Goal: Information Seeking & Learning: Learn about a topic

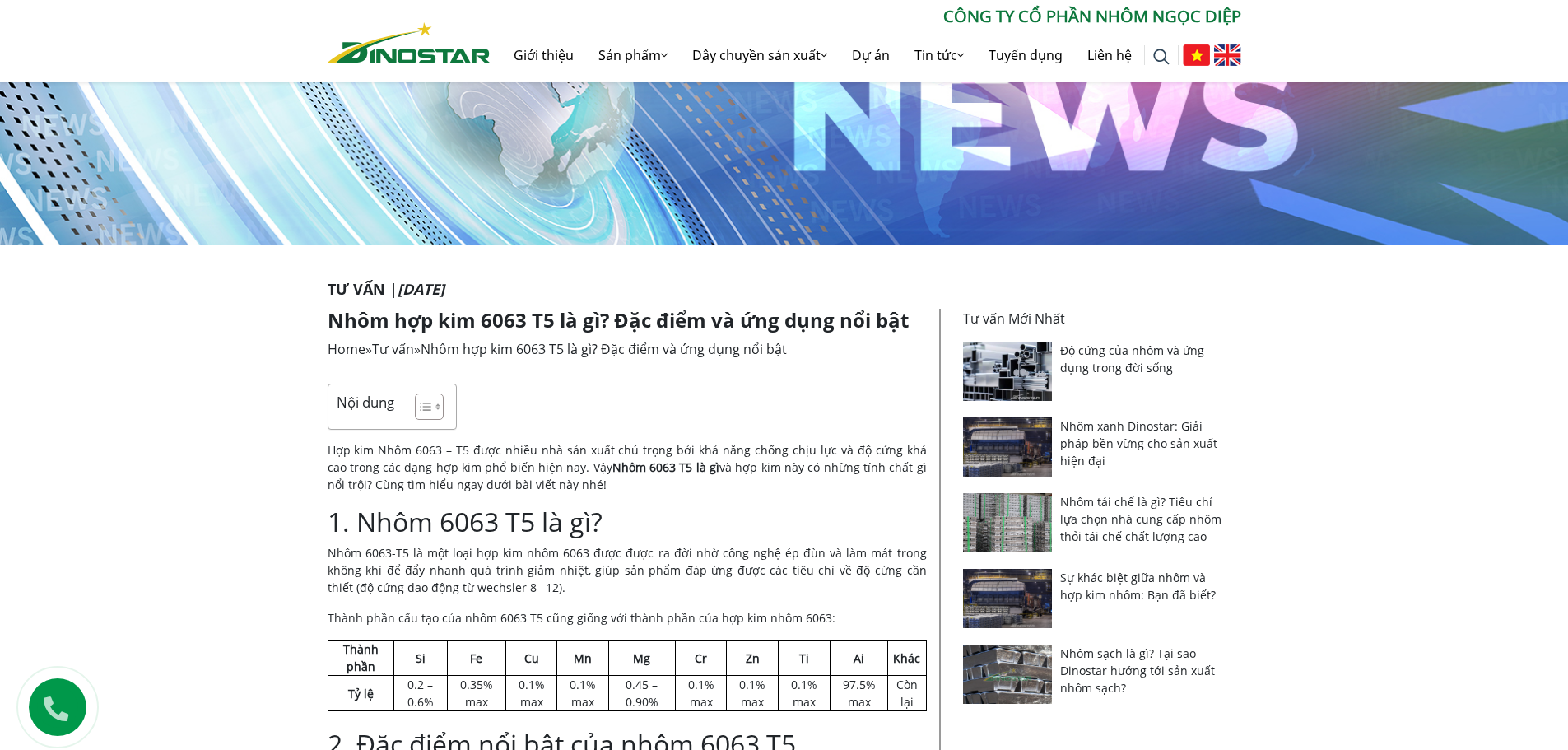
scroll to position [329, 0]
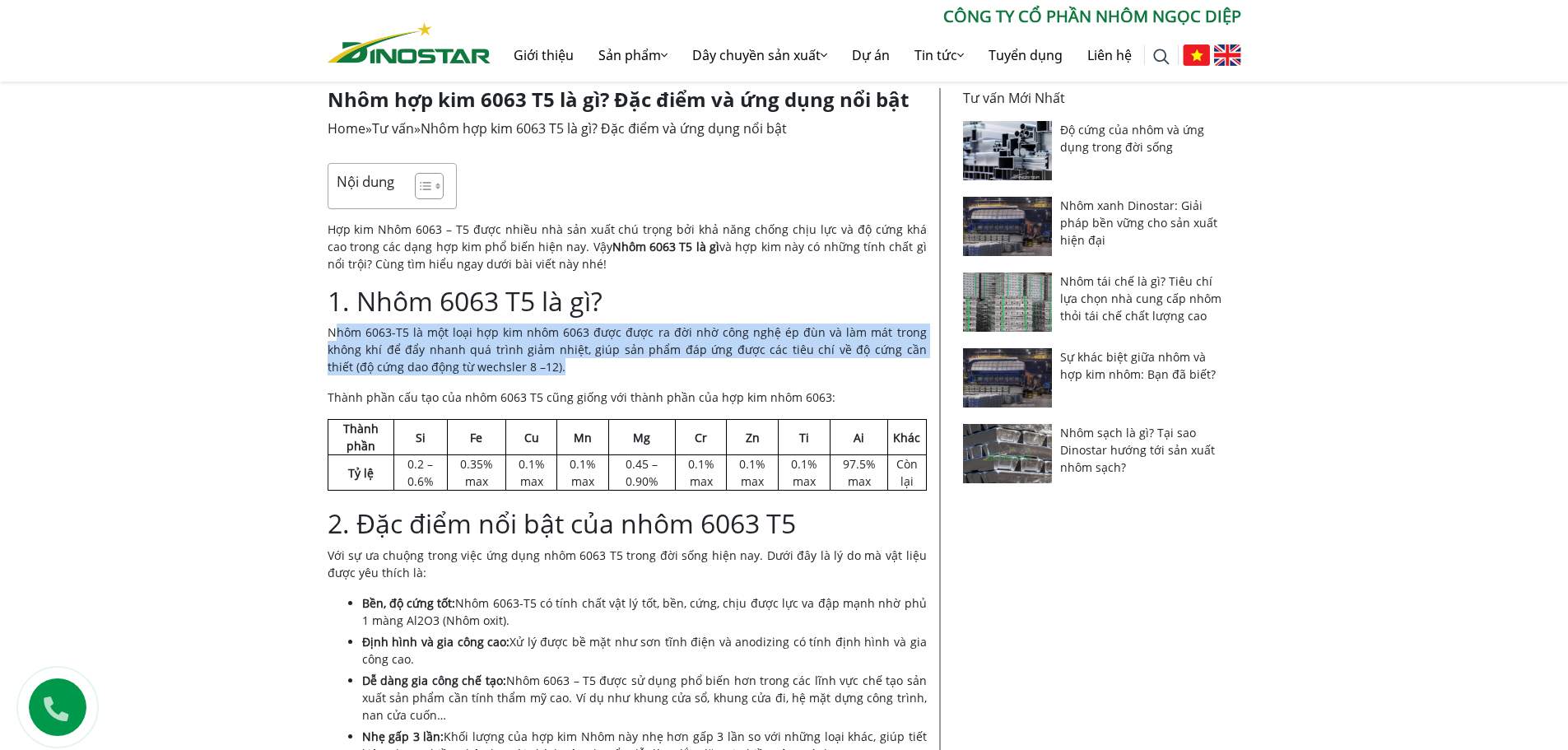
drag, startPoint x: 337, startPoint y: 330, endPoint x: 486, endPoint y: 371, distance: 154.5
click at [486, 371] on p "Nhôm 6063-T5 là một loại hợp kim nhôm 6063 được được ra đời nhờ công nghệ ép đù…" at bounding box center [627, 350] width 600 height 52
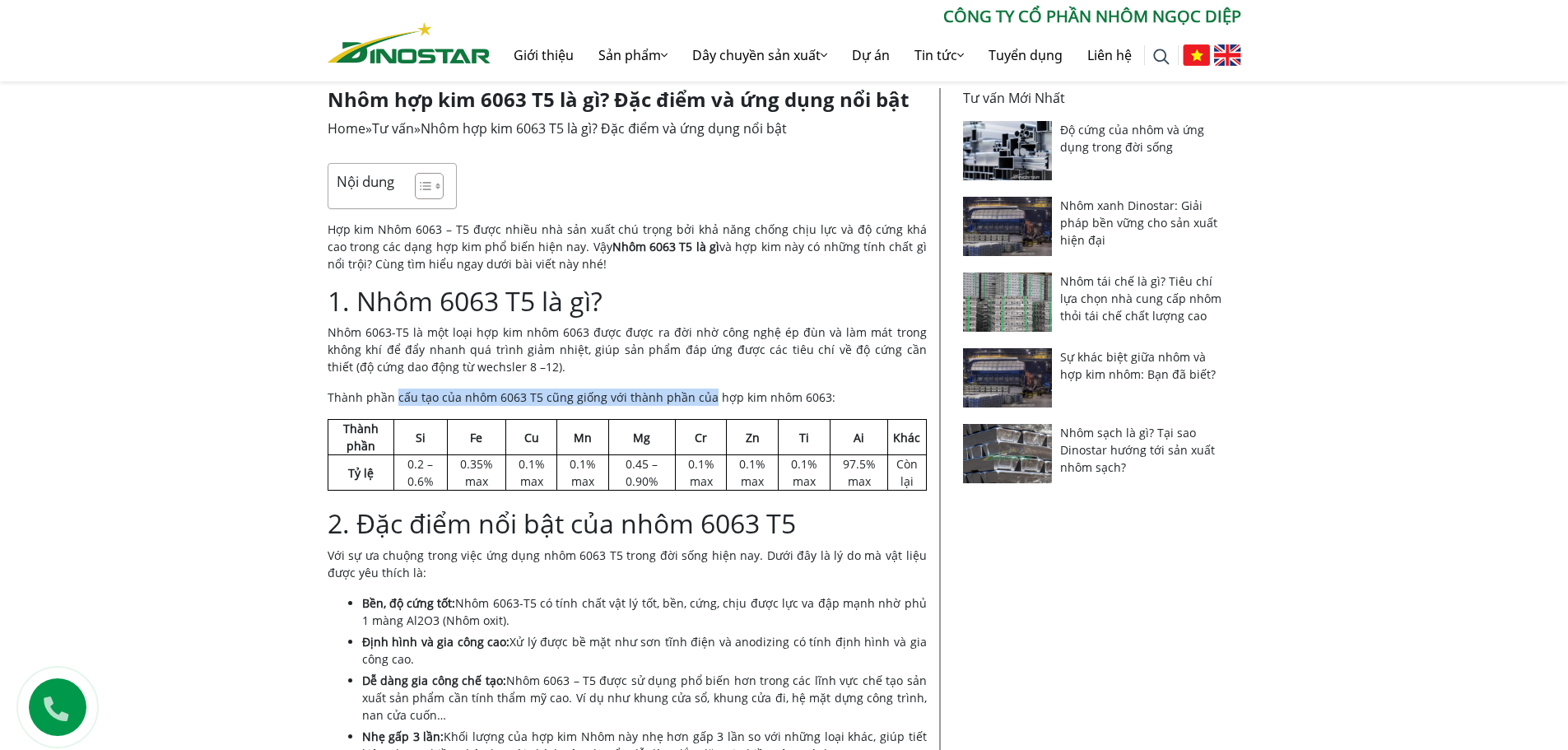
drag, startPoint x: 395, startPoint y: 397, endPoint x: 704, endPoint y: 406, distance: 309.1
click at [704, 406] on p "Thành phần cấu tạo của nhôm 6063 T5 cũng giống với thành phần của hợp kim nhôm …" at bounding box center [627, 396] width 600 height 17
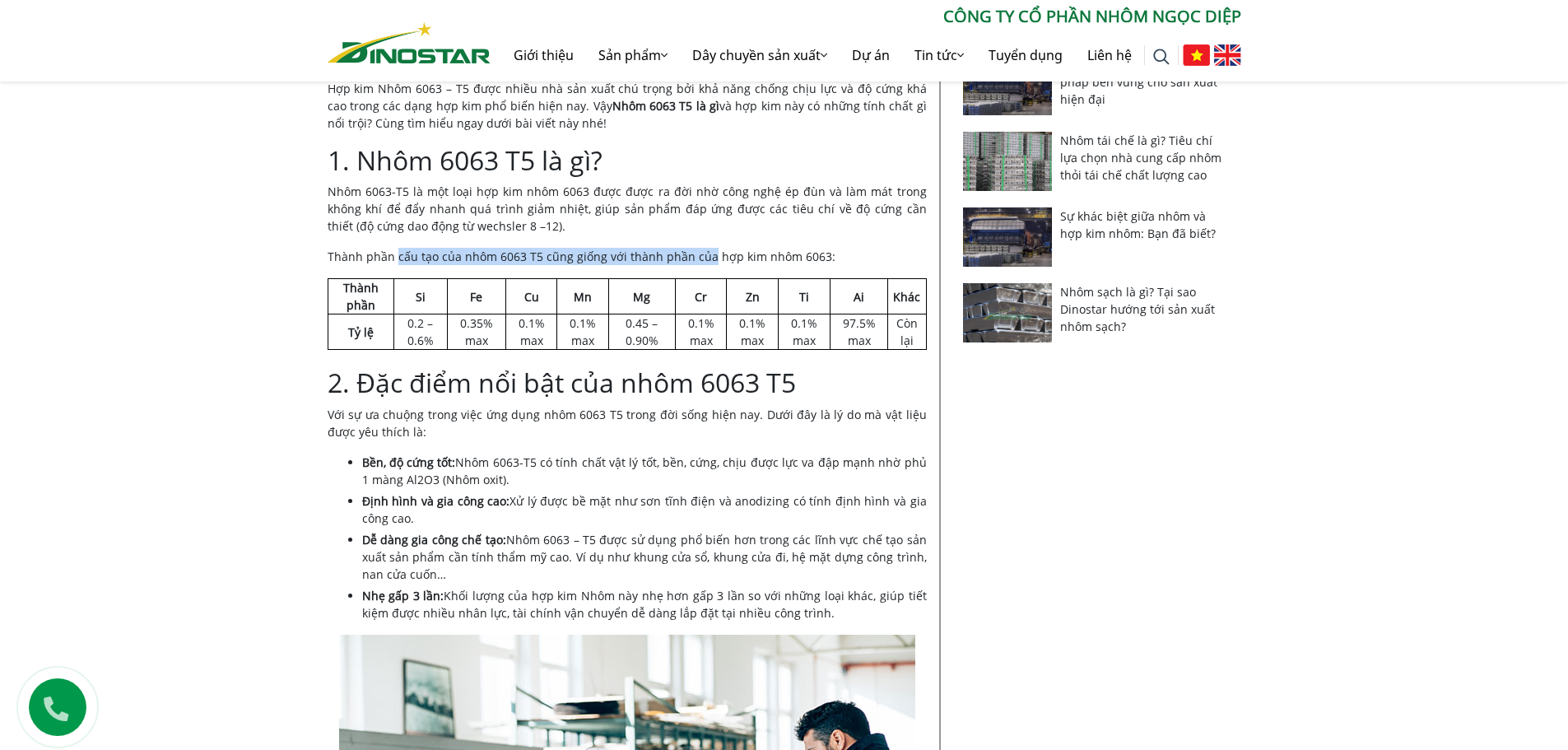
scroll to position [494, 0]
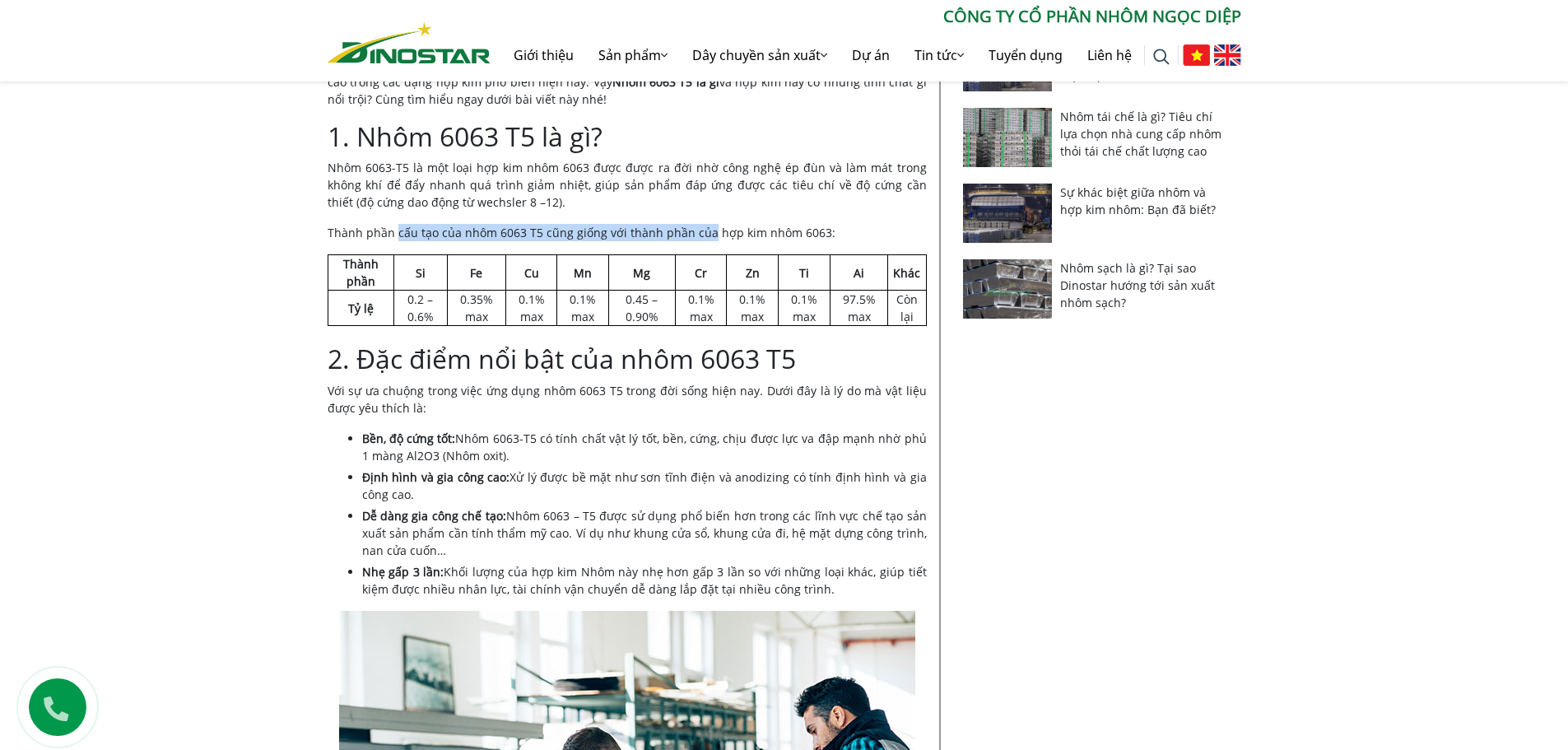
drag, startPoint x: 360, startPoint y: 391, endPoint x: 533, endPoint y: 456, distance: 184.8
drag, startPoint x: 511, startPoint y: 530, endPoint x: 524, endPoint y: 545, distance: 19.8
click at [524, 545] on li "Dễ dàng gia công chế tạo: Nhôm 6063 – T5 được sử dụng phổ biến hơn trong các lĩ…" at bounding box center [644, 533] width 565 height 52
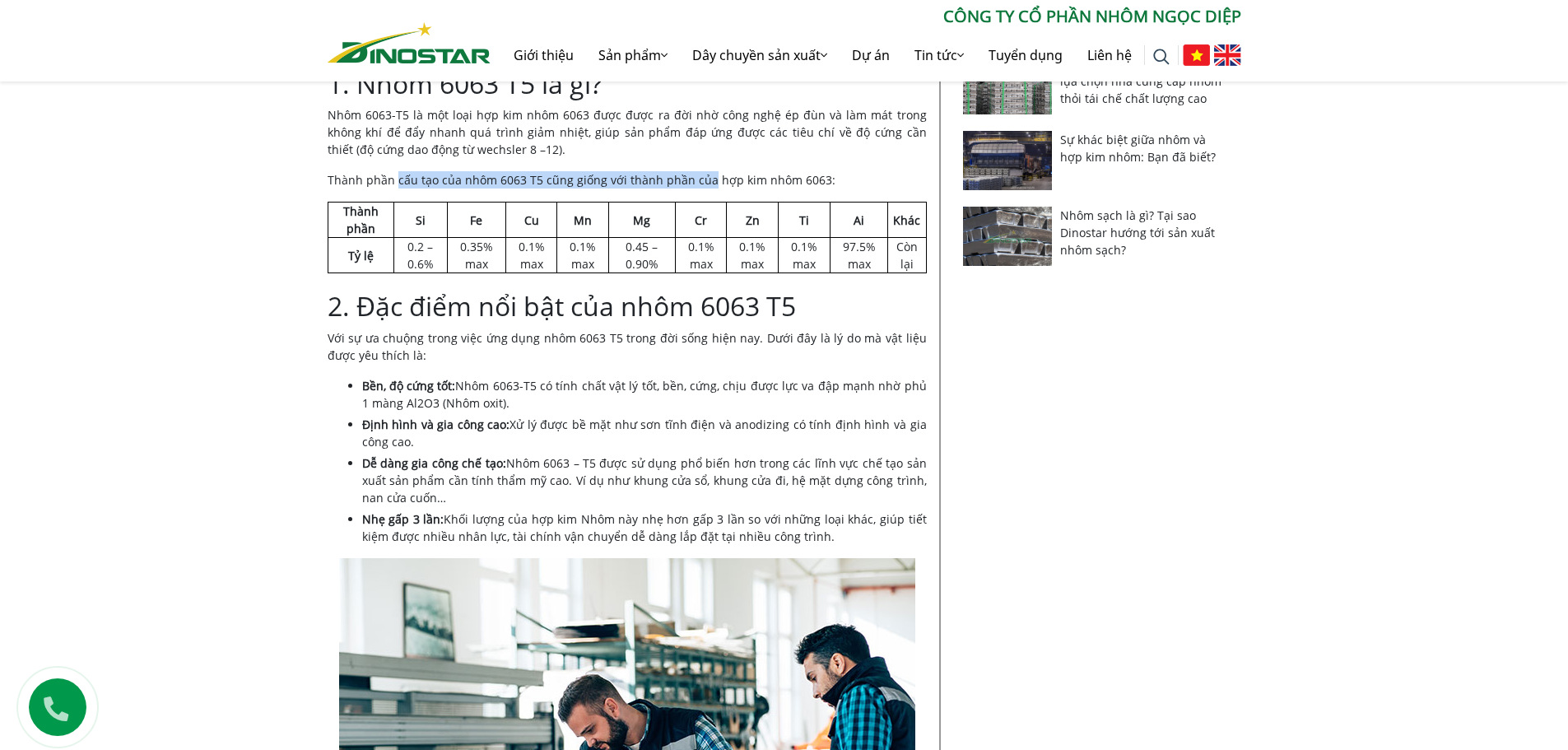
scroll to position [576, 0]
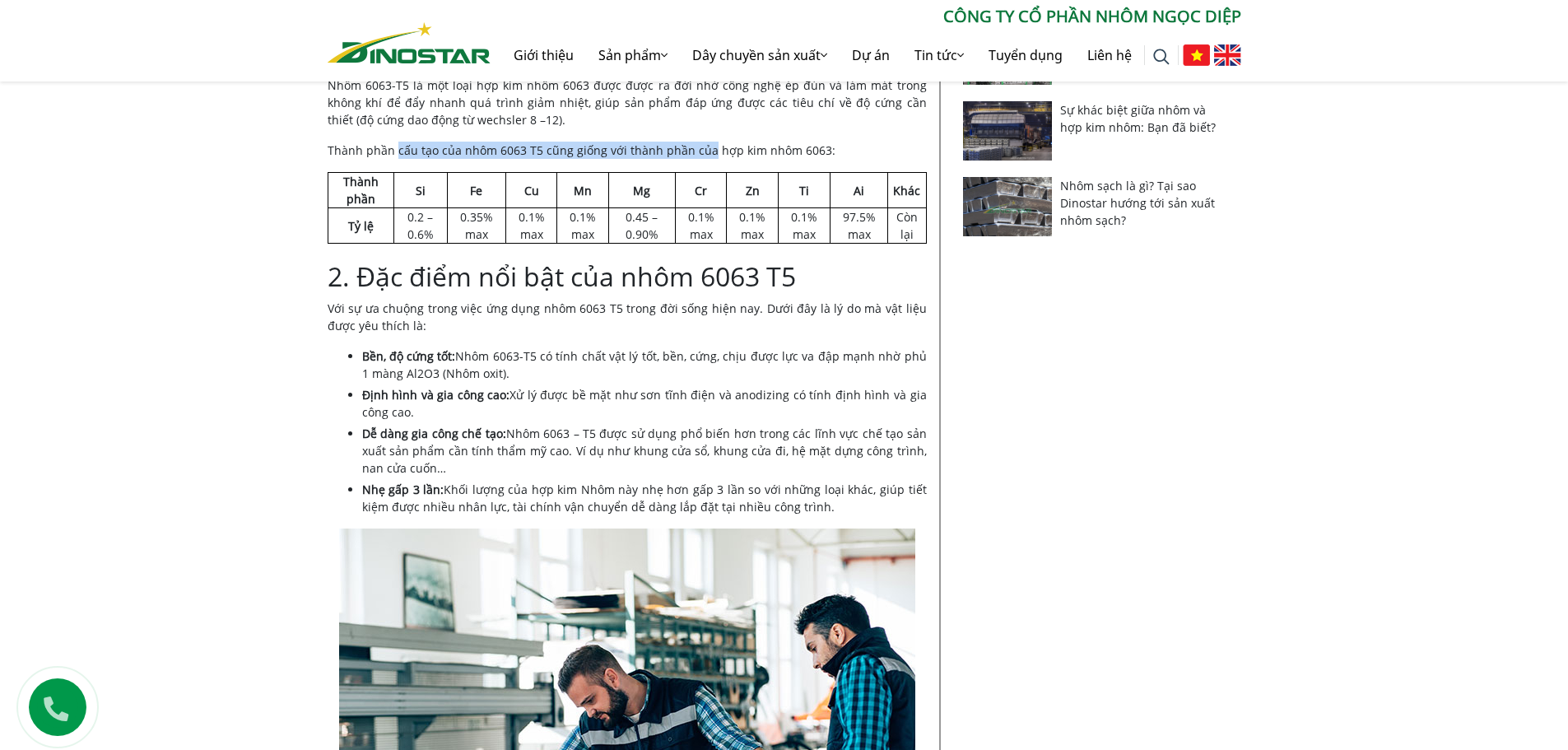
drag, startPoint x: 464, startPoint y: 492, endPoint x: 849, endPoint y: 501, distance: 385.1
click at [849, 501] on li "Nhẹ gấp 3 lần: Khối lượng của hợp kim Nhôm này nhẹ hơn gấp 3 lần so với những l…" at bounding box center [644, 498] width 565 height 35
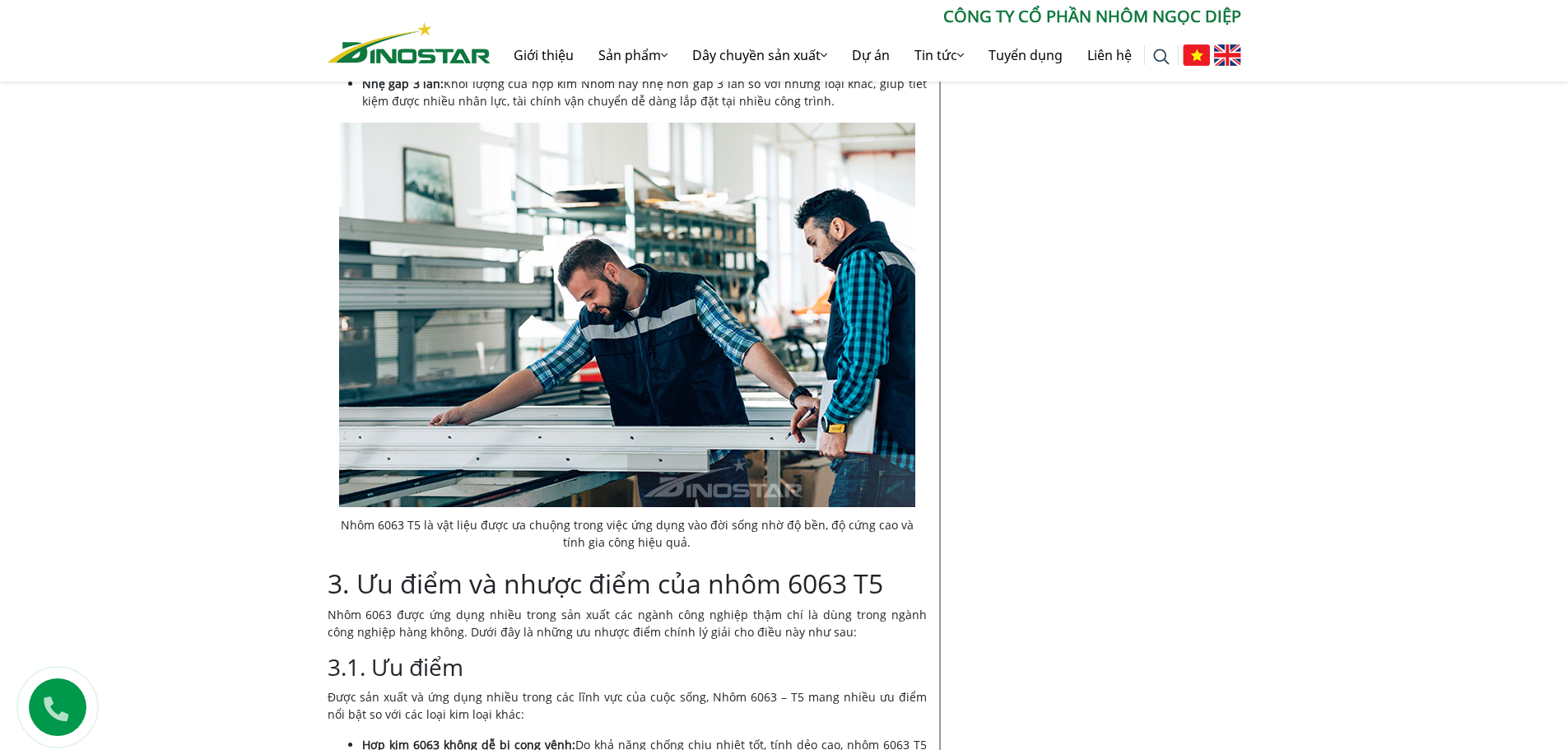
scroll to position [988, 0]
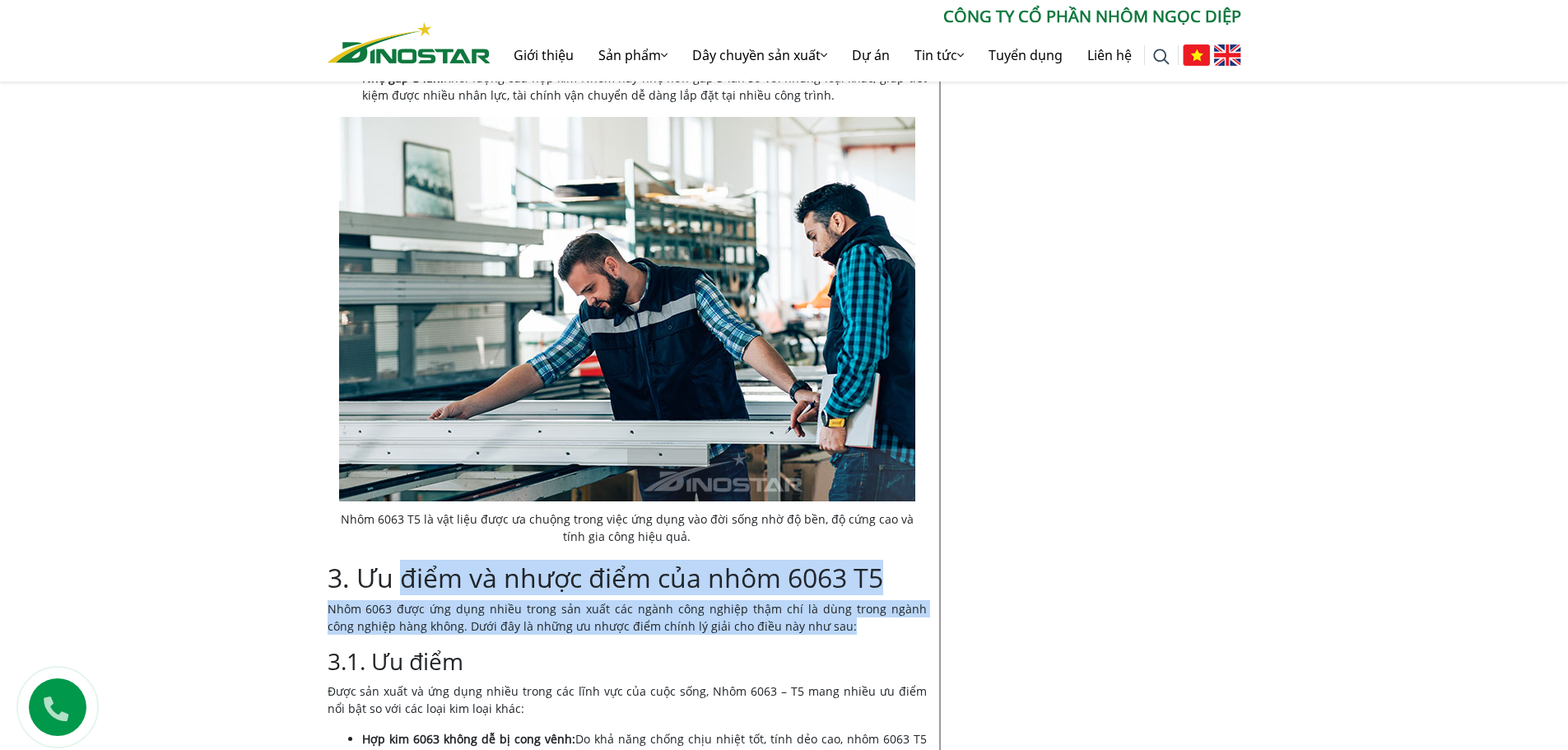
drag, startPoint x: 401, startPoint y: 580, endPoint x: 833, endPoint y: 624, distance: 434.2
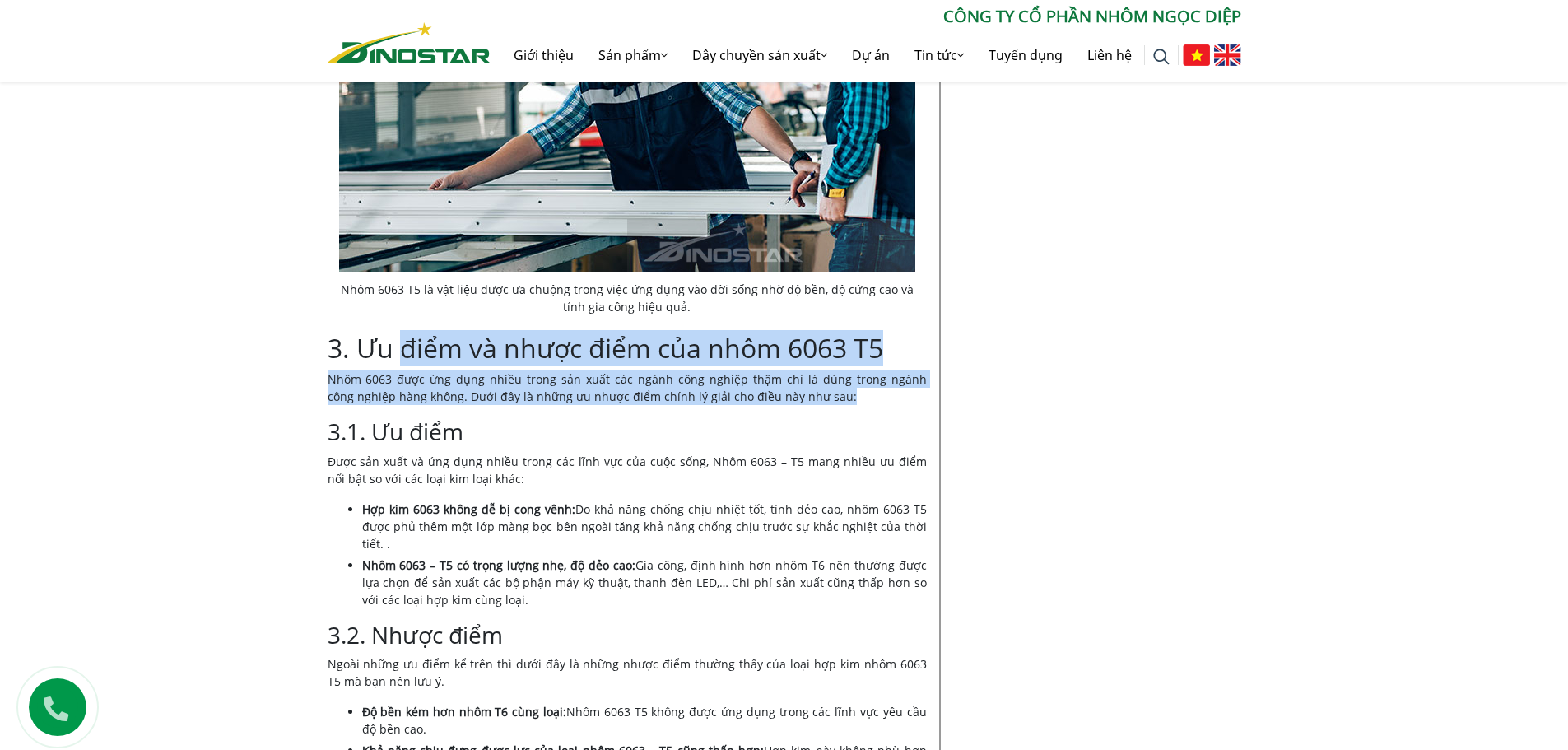
scroll to position [1235, 0]
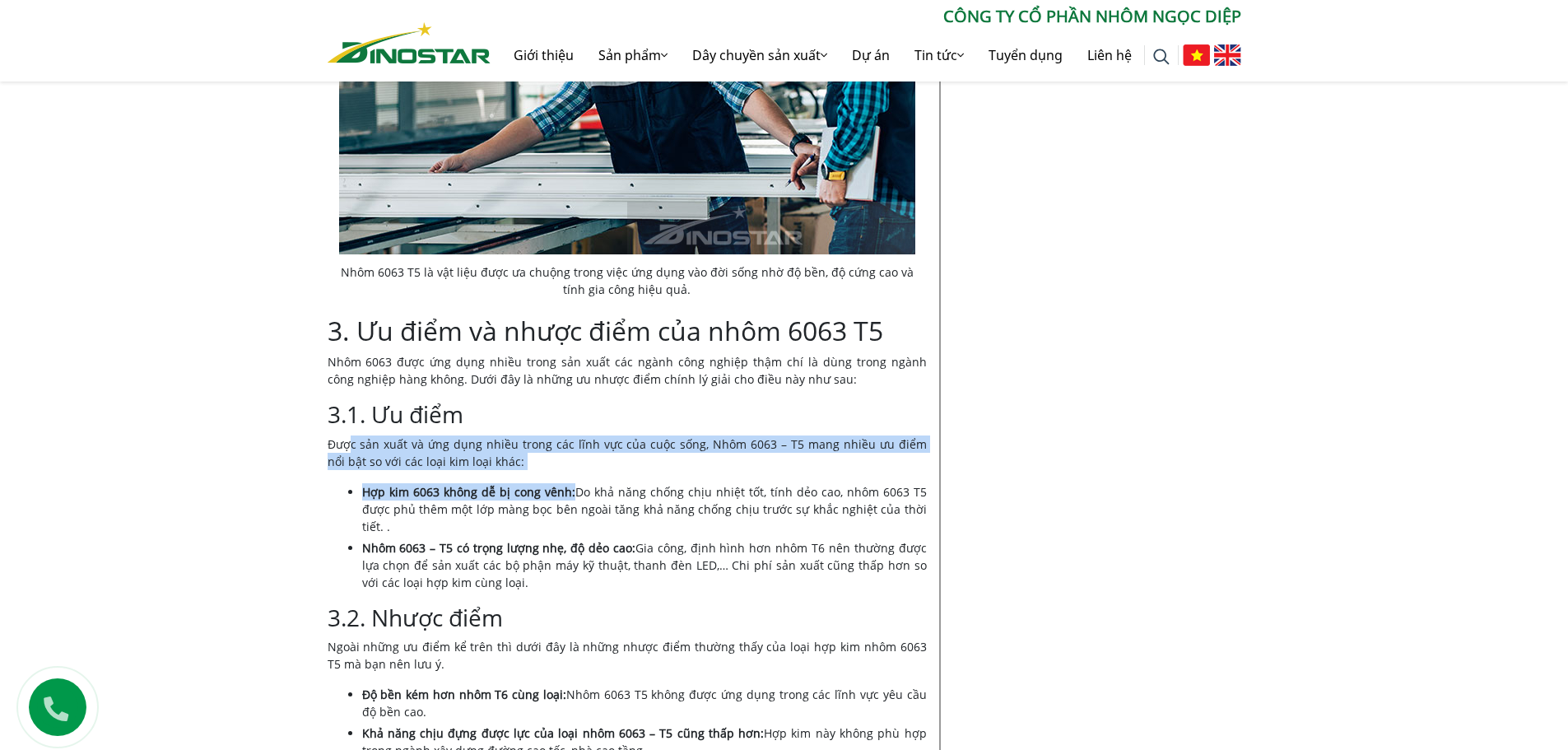
drag, startPoint x: 350, startPoint y: 444, endPoint x: 573, endPoint y: 485, distance: 226.7
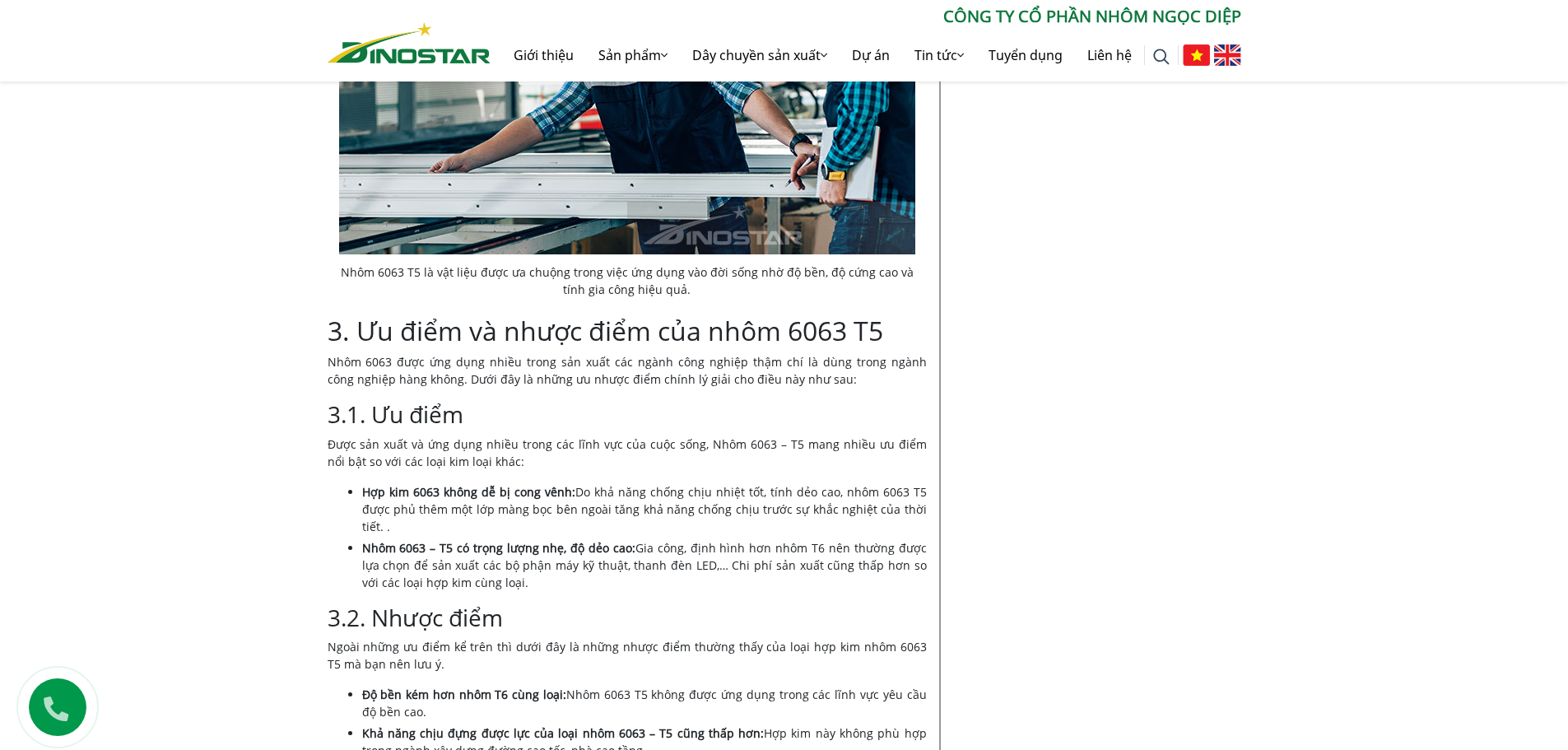
click at [620, 488] on li "Hợp kim 6063 không dễ bị cong vênh: Do khả năng chống chịu nhiệt tốt, tính dẻo …" at bounding box center [644, 509] width 565 height 52
drag, startPoint x: 587, startPoint y: 490, endPoint x: 781, endPoint y: 531, distance: 198.3
click at [781, 531] on li "Hợp kim 6063 không dễ bị cong vênh: Do khả năng chống chịu nhiệt tốt, tính dẻo …" at bounding box center [644, 509] width 565 height 52
drag, startPoint x: 464, startPoint y: 548, endPoint x: 684, endPoint y: 587, distance: 223.4
click at [684, 587] on li "Nhôm 6063 – T5 có trọng lượng nhẹ, độ dẻo cao: Gia công, định hình hơn nhôm T6 …" at bounding box center [644, 566] width 565 height 52
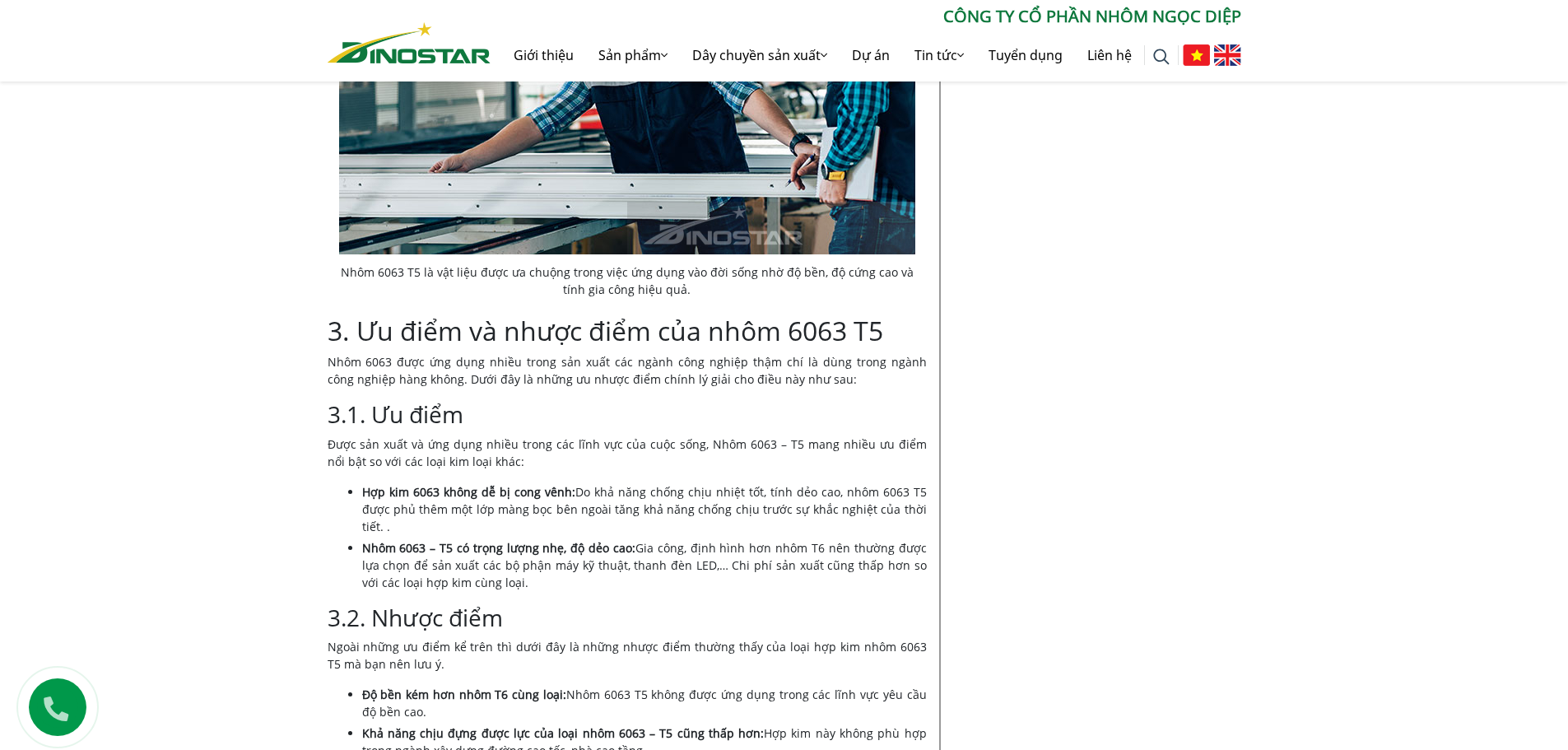
scroll to position [1317, 0]
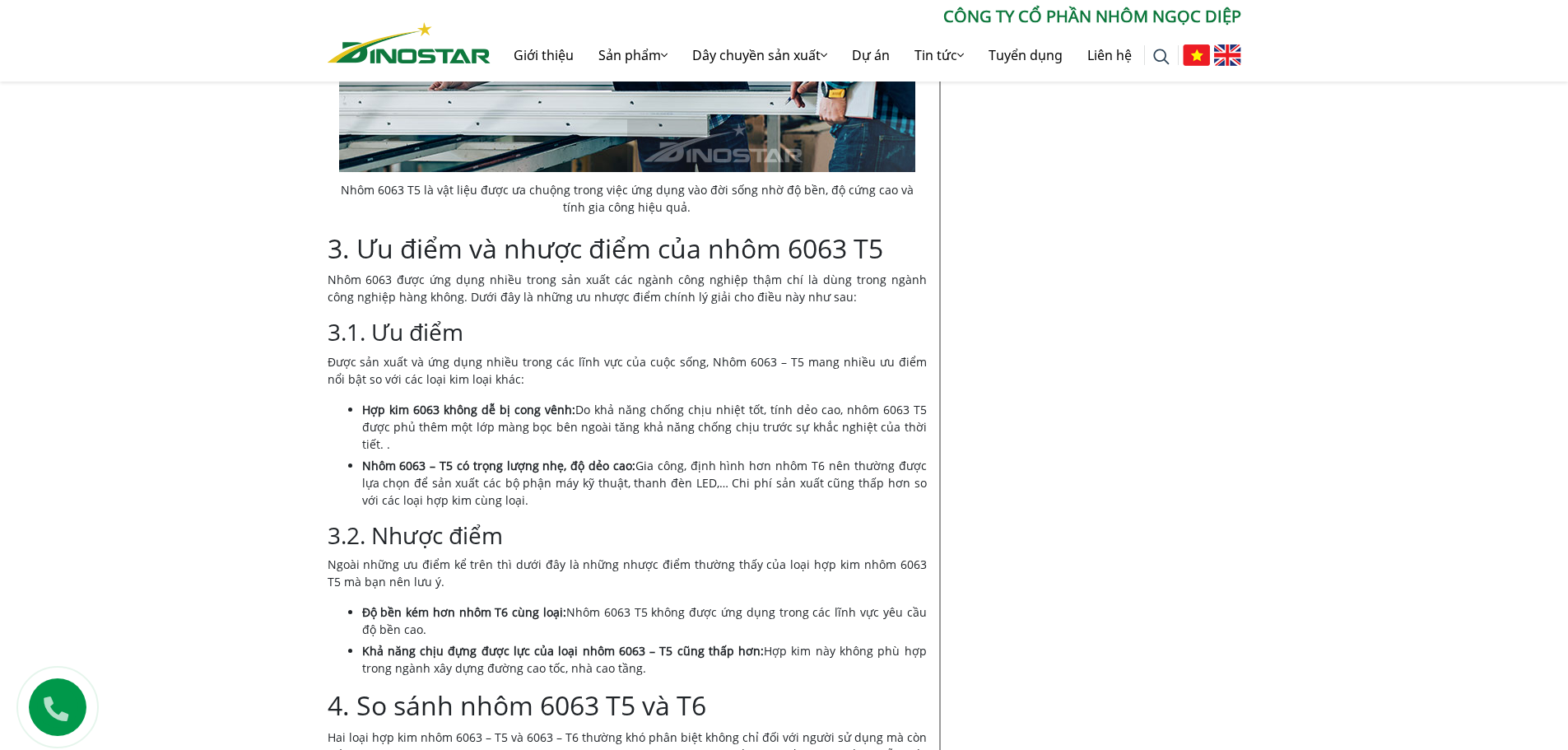
drag, startPoint x: 601, startPoint y: 609, endPoint x: 610, endPoint y: 624, distance: 17.5
click at [610, 624] on li "Độ bền kém hơn nhôm T6 cùng loại: Nhôm 6063 T5 không được ứng dụng trong các lĩ…" at bounding box center [644, 620] width 565 height 35
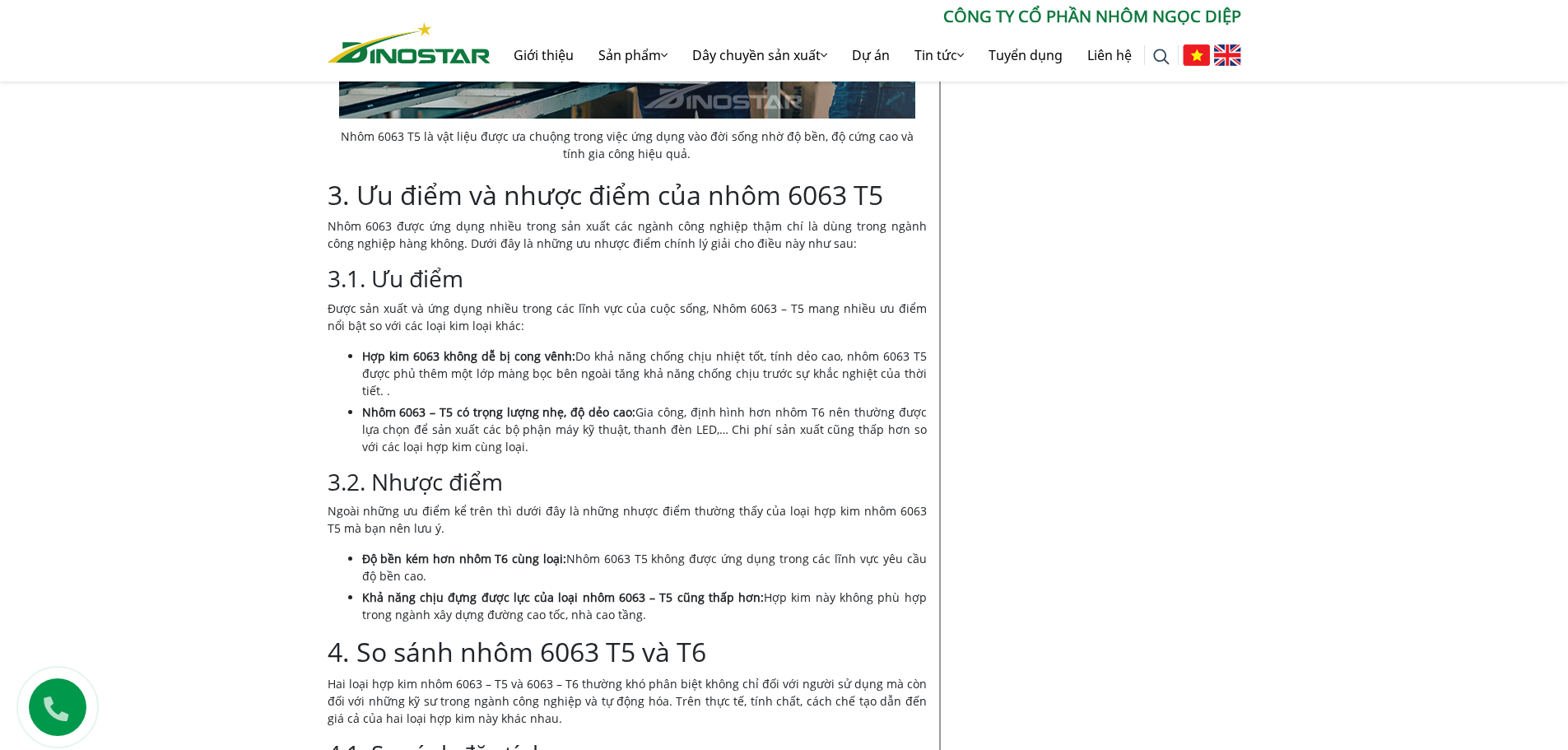
scroll to position [1400, 0]
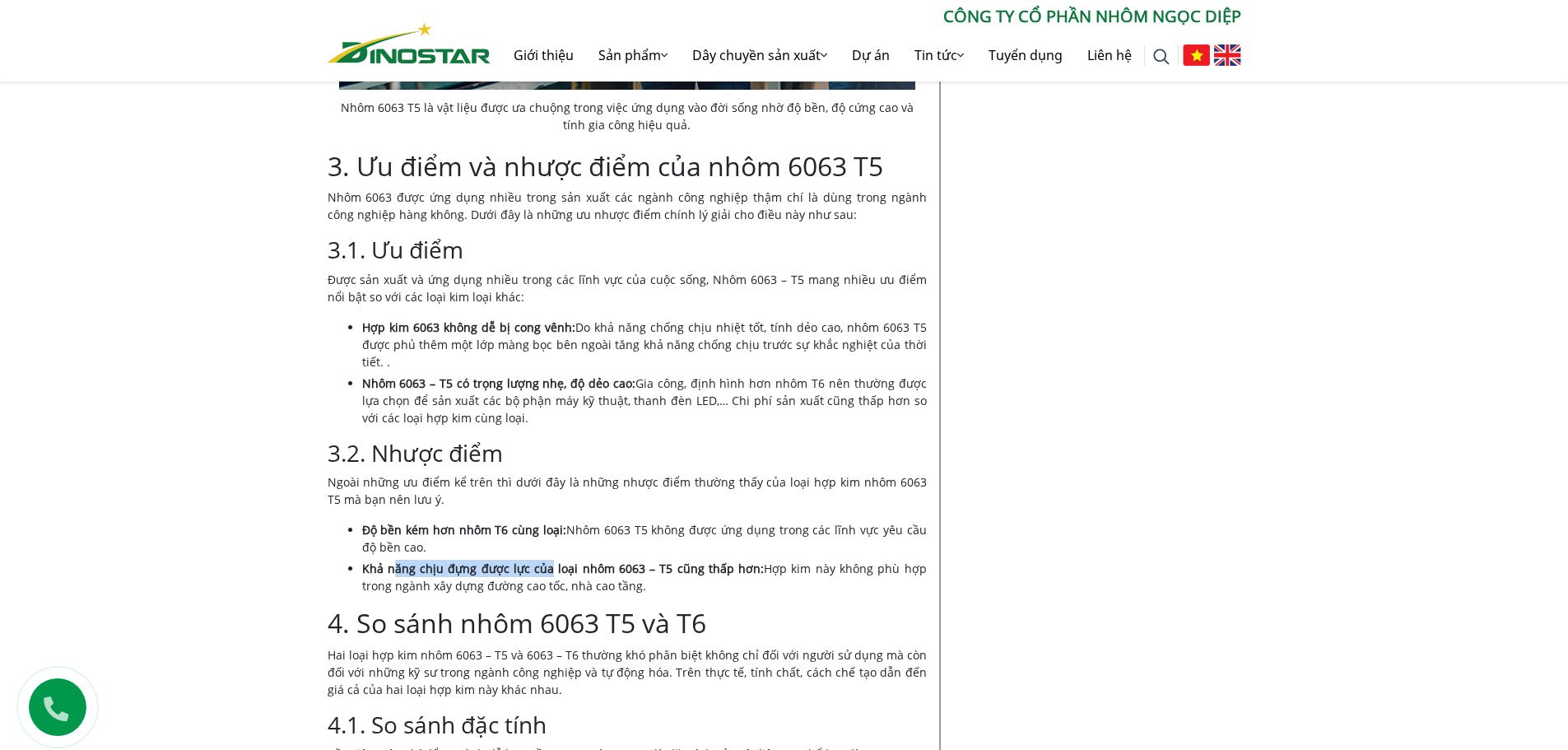
drag, startPoint x: 394, startPoint y: 572, endPoint x: 539, endPoint y: 570, distance: 145.0
click at [539, 570] on strong "Khả năng chịu đựng được lực của loại nhôm 6063 – T5 cũng thấp hơn:" at bounding box center [564, 567] width 403 height 15
click at [513, 578] on li "Khả năng chịu đựng được lực của loại nhôm 6063 – T5 cũng thấp hơn: Hợp kim này …" at bounding box center [644, 577] width 565 height 35
drag, startPoint x: 448, startPoint y: 570, endPoint x: 754, endPoint y: 583, distance: 306.3
click at [754, 583] on li "Khả năng chịu đựng được lực của loại nhôm 6063 – T5 cũng thấp hơn: Hợp kim này …" at bounding box center [644, 577] width 565 height 35
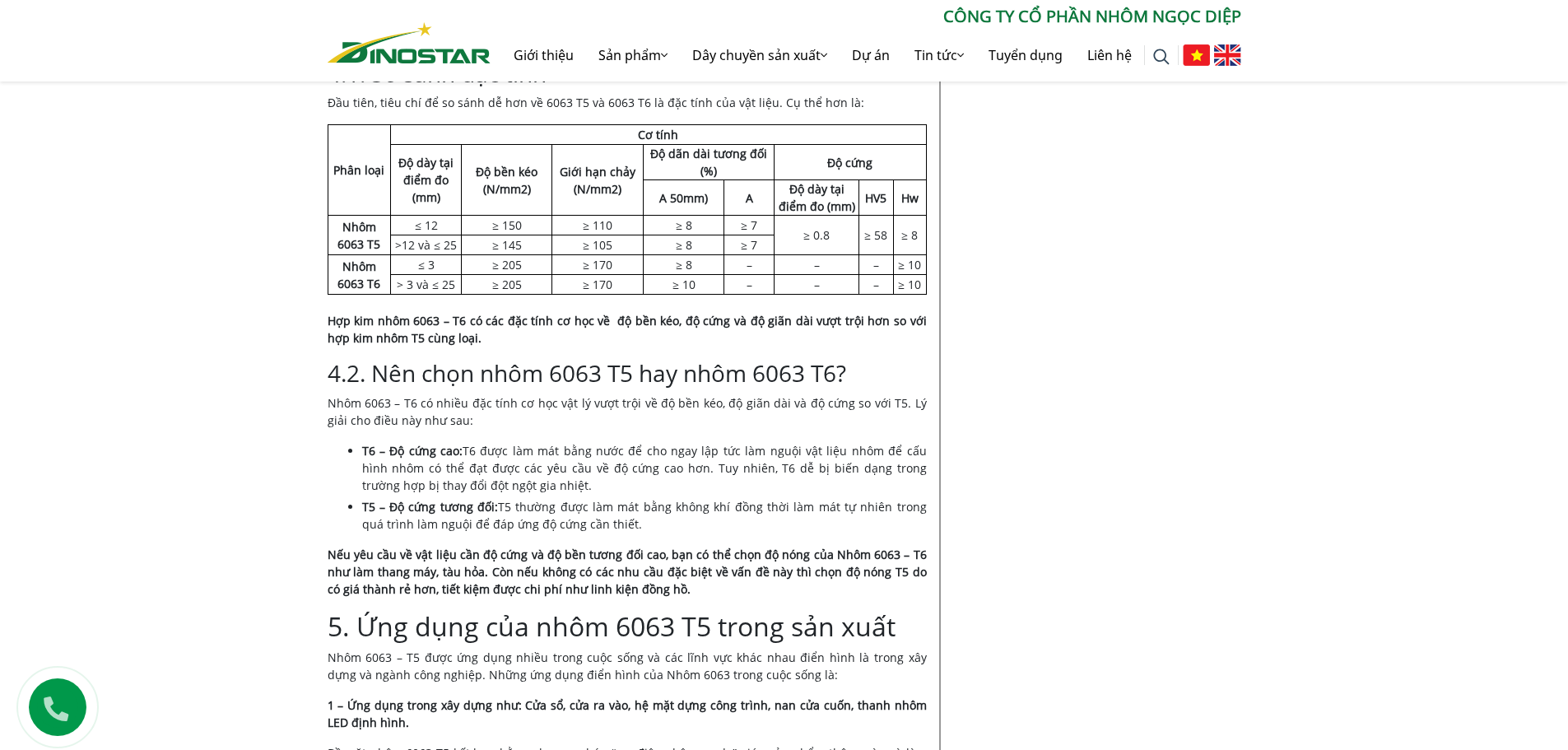
scroll to position [2058, 0]
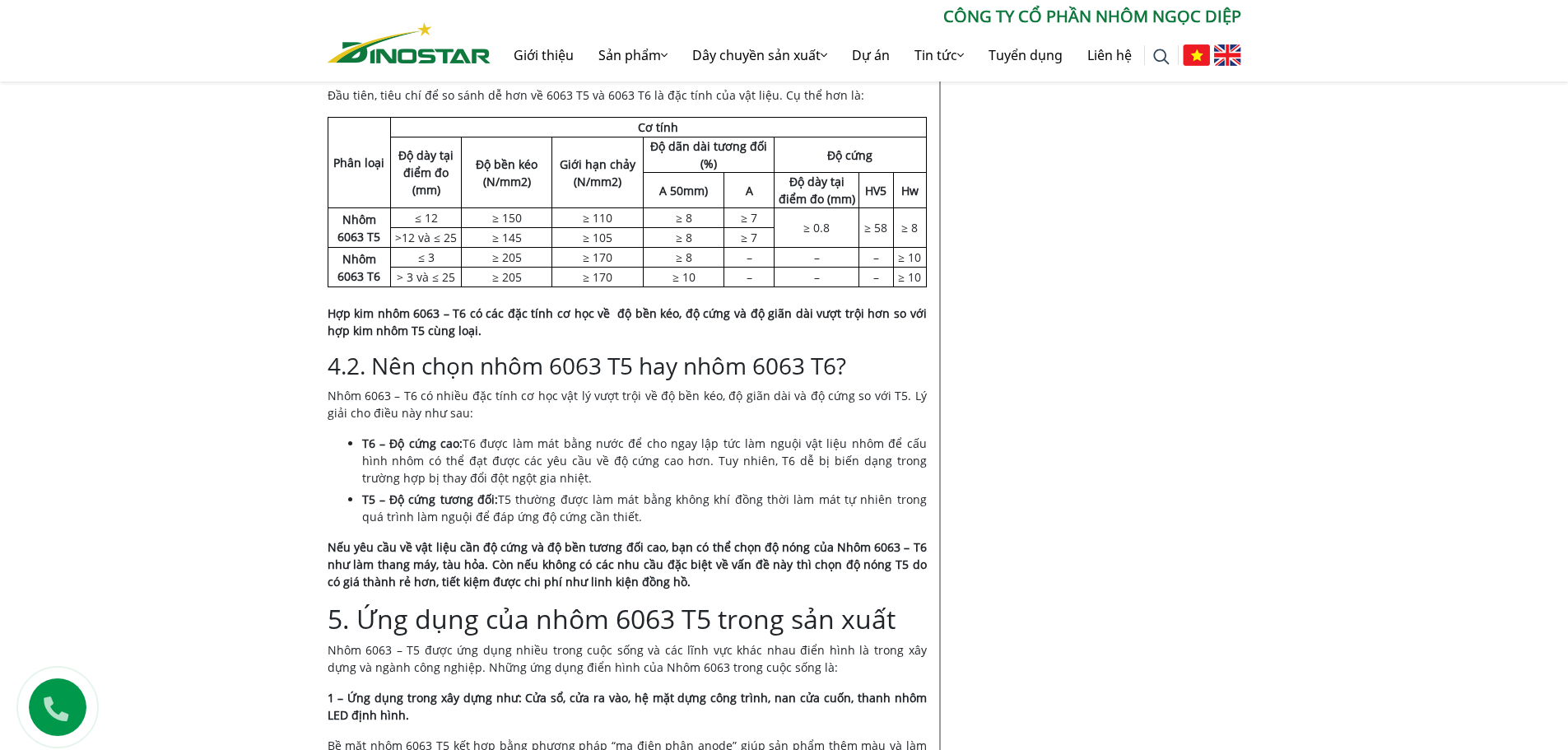
drag, startPoint x: 378, startPoint y: 439, endPoint x: 605, endPoint y: 475, distance: 229.8
click at [605, 475] on li "T6 – Độ cứng cao: T6 được làm mát bằng nước để cho ngay lập tức làm nguội vật l…" at bounding box center [644, 461] width 565 height 52
drag, startPoint x: 397, startPoint y: 499, endPoint x: 652, endPoint y: 509, distance: 255.2
click at [652, 509] on li "T5 – Độ cứng tương đối: T5 thường được làm mát bằng không khí đồng thời làm mát…" at bounding box center [644, 507] width 565 height 35
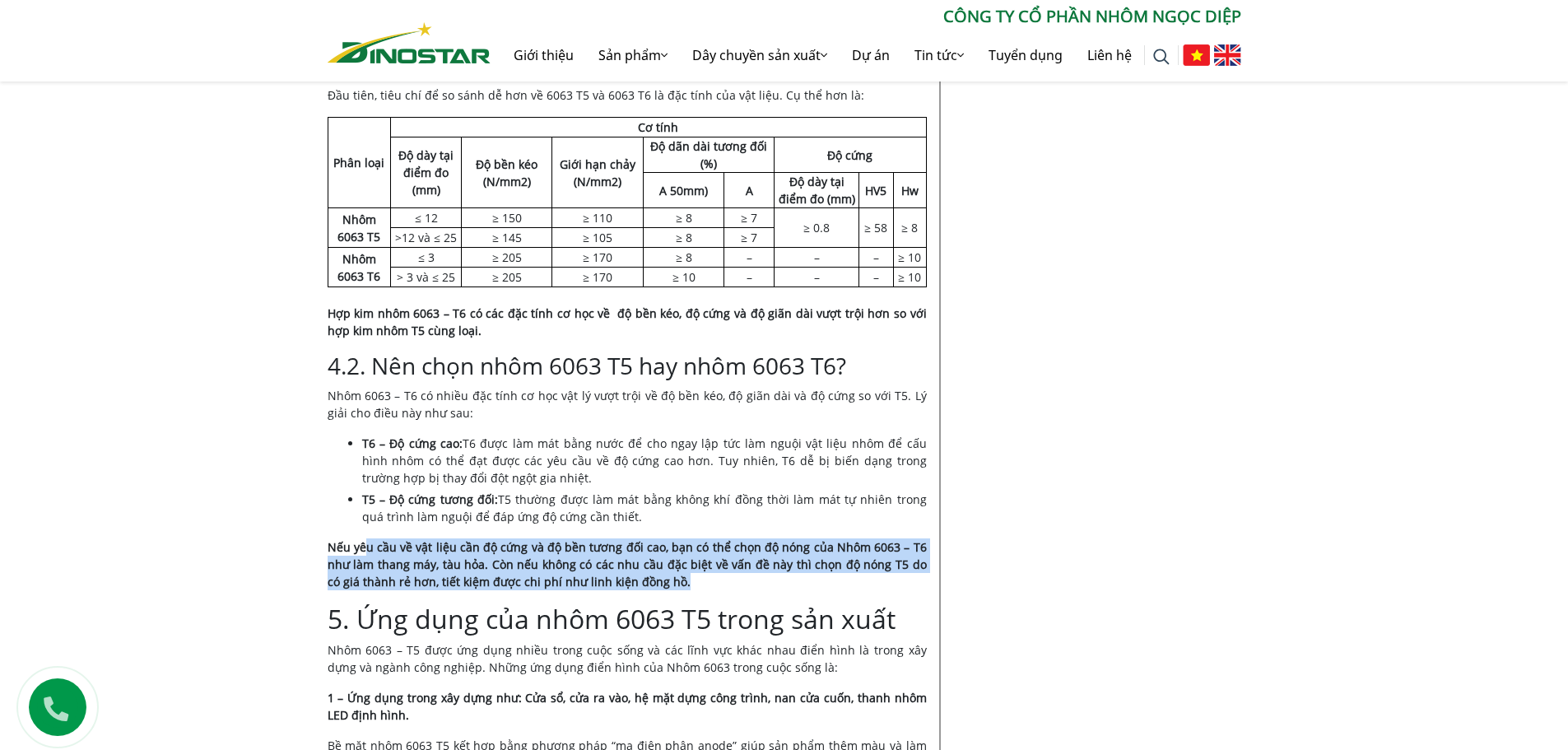
drag, startPoint x: 367, startPoint y: 556, endPoint x: 695, endPoint y: 584, distance: 329.2
click at [695, 584] on p "Nếu yêu cầu về vật liệu cần độ cứng và độ bền tương đối cao, bạn có thể chọn độ…" at bounding box center [627, 565] width 600 height 52
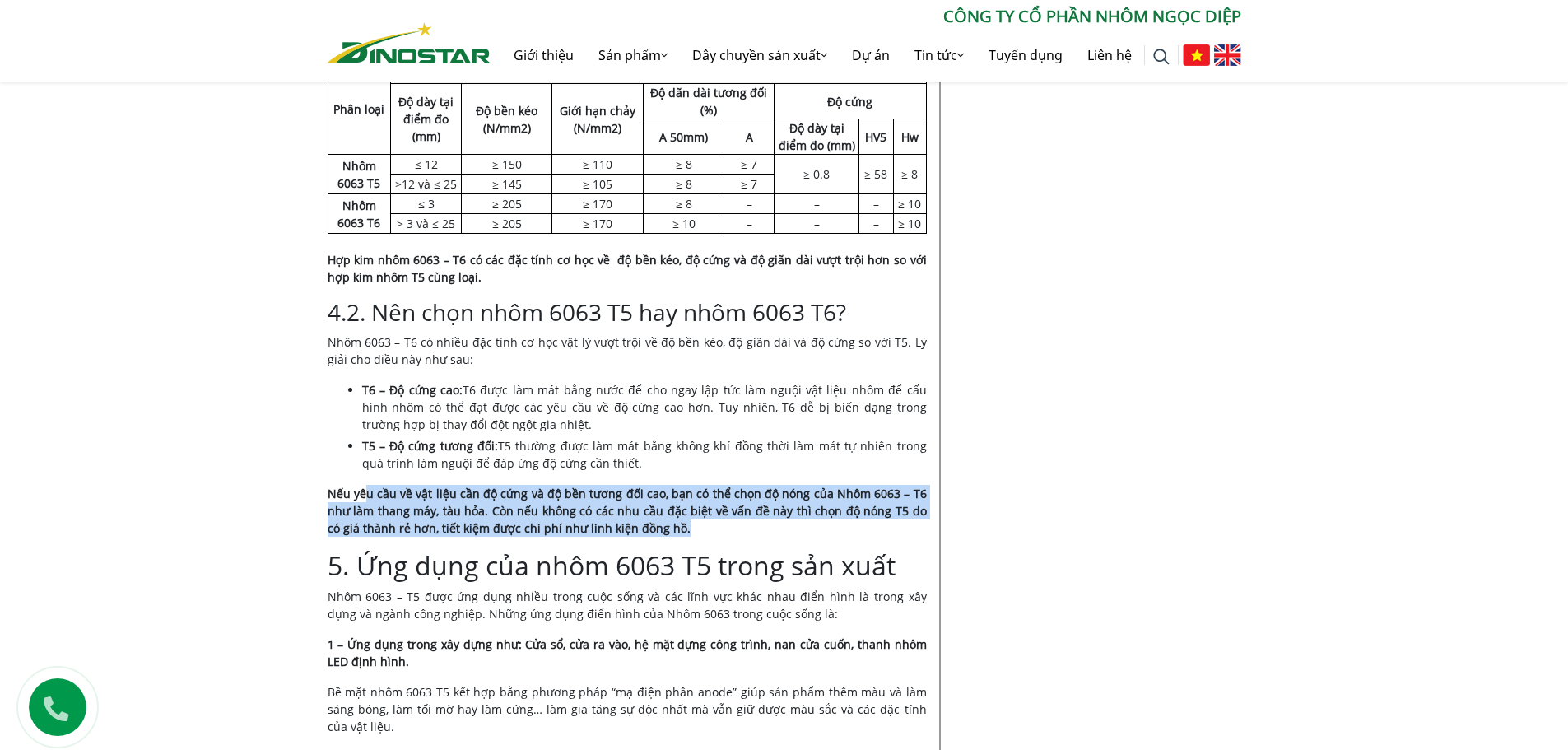
scroll to position [2141, 0]
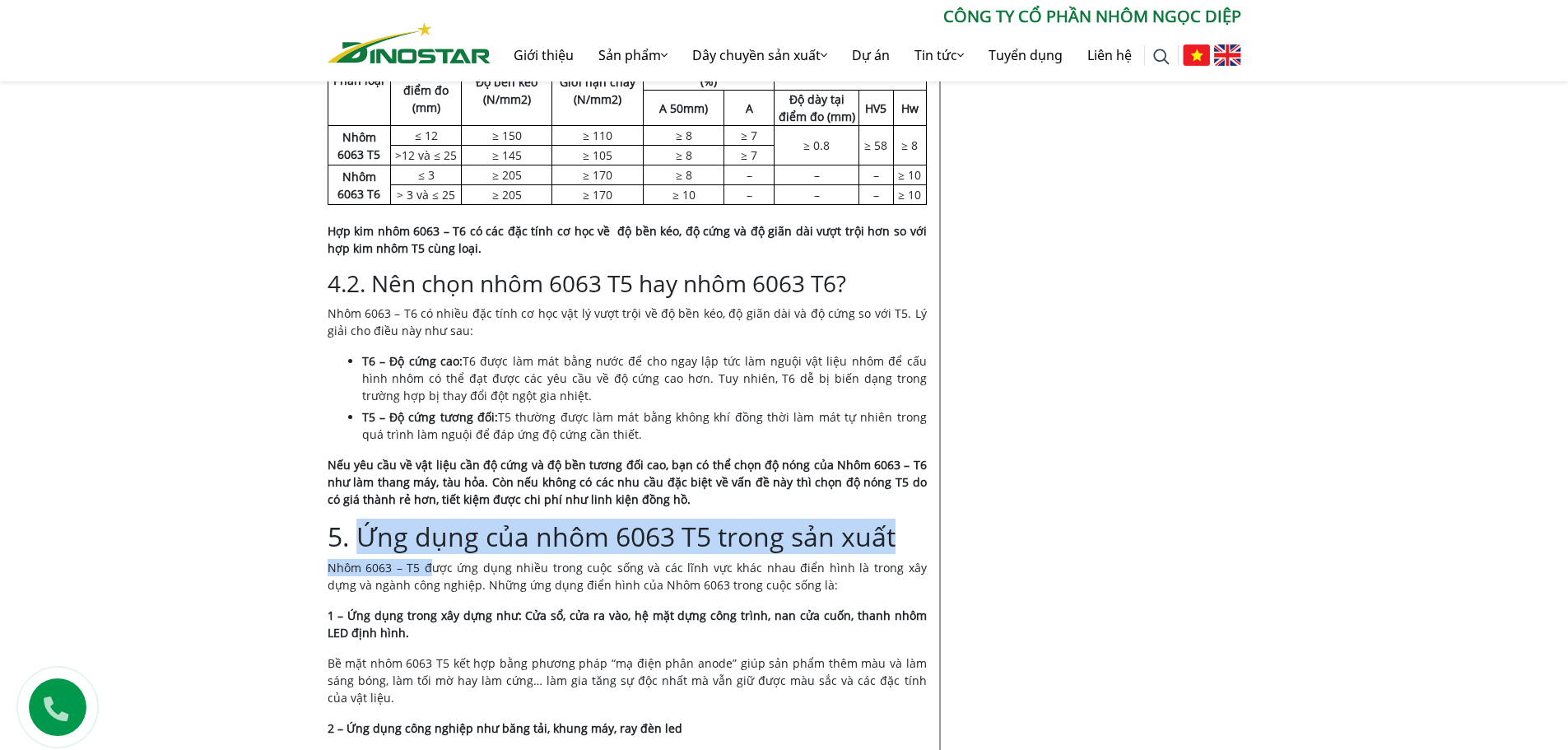
drag, startPoint x: 354, startPoint y: 536, endPoint x: 426, endPoint y: 564, distance: 77.3
click at [426, 564] on div "Nội dung Toggle 1. Nhôm 6063 T5 là gì? 2. Đặc điểm nổi bật của nhôm 6063 T5 3. …" at bounding box center [627, 512] width 600 height 4322
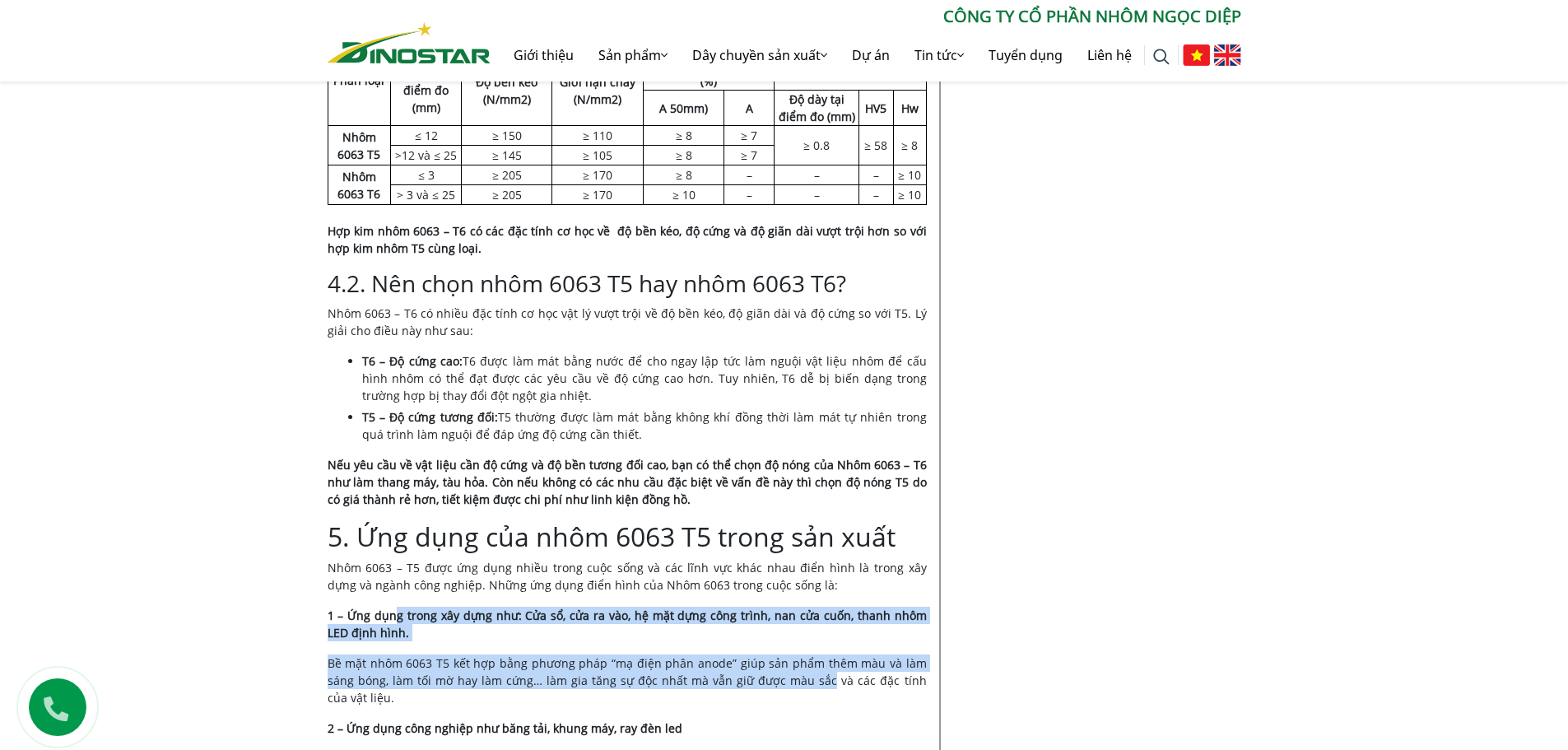
drag, startPoint x: 391, startPoint y: 617, endPoint x: 776, endPoint y: 677, distance: 389.6
click at [776, 677] on div "Nội dung Toggle 1. Nhôm 6063 T5 là gì? 2. Đặc điểm nổi bật của nhôm 6063 T5 3. …" at bounding box center [627, 512] width 600 height 4322
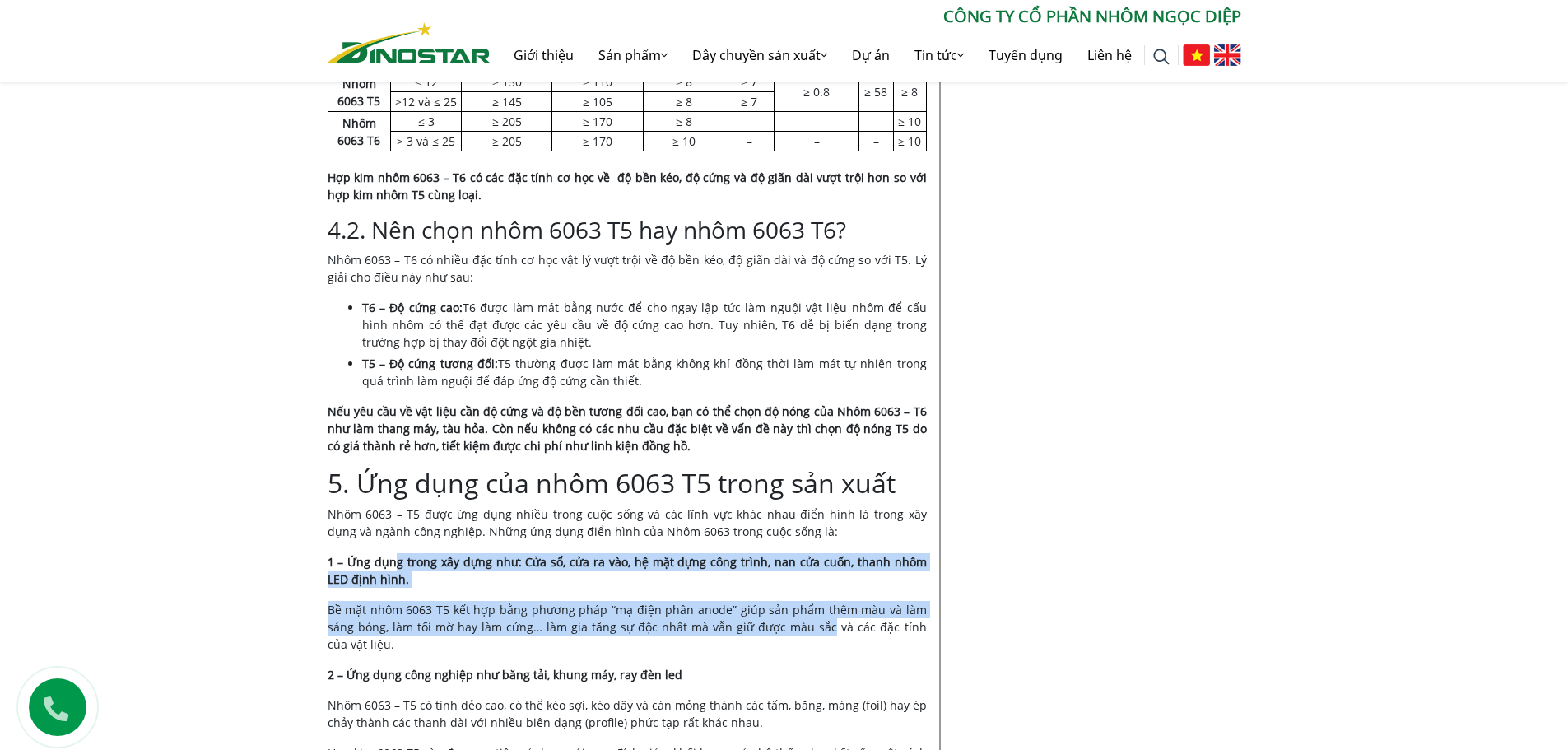
scroll to position [2223, 0]
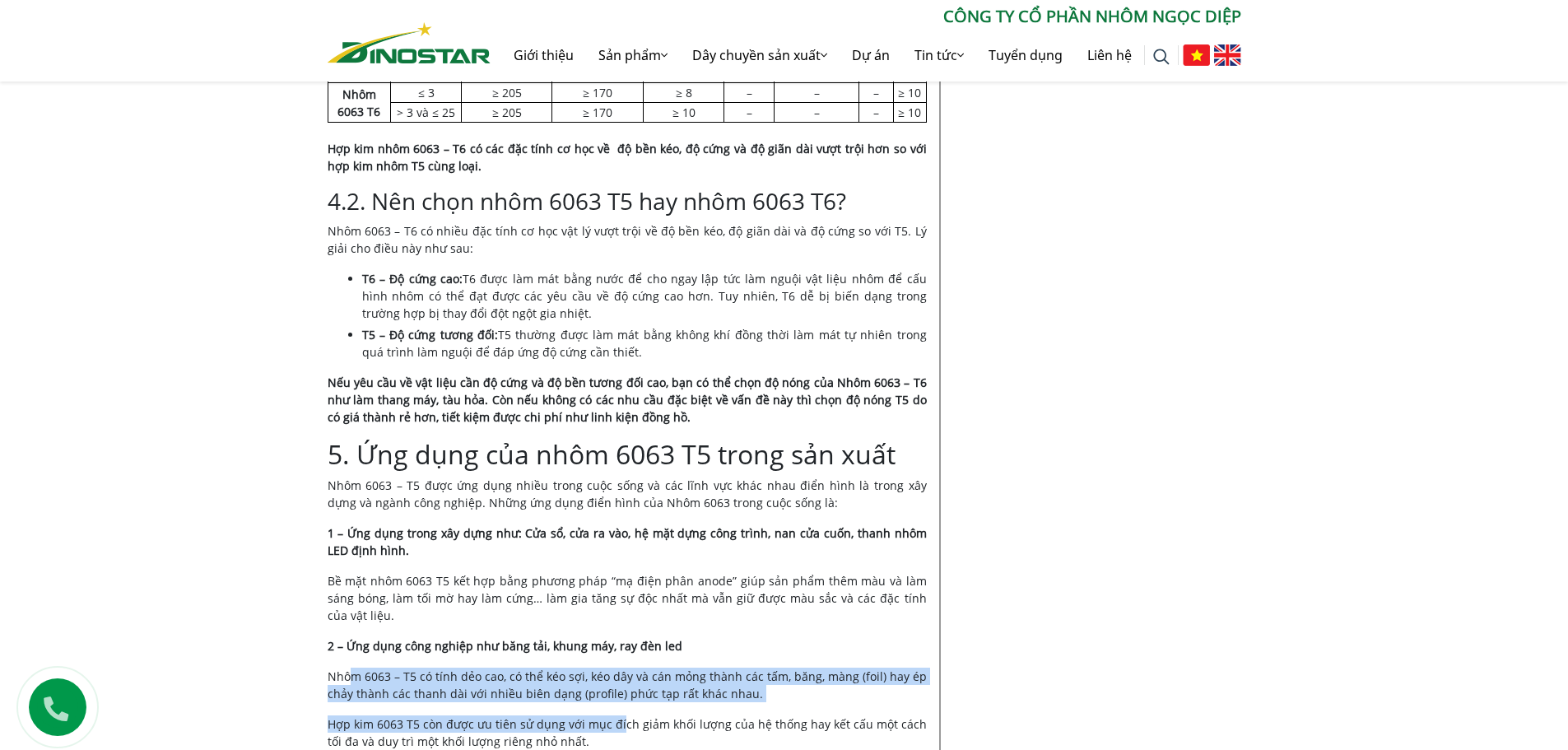
drag, startPoint x: 353, startPoint y: 664, endPoint x: 619, endPoint y: 707, distance: 269.5
click at [619, 707] on div "Nội dung Toggle 1. Nhôm 6063 T5 là gì? 2. Đặc điểm nổi bật của nhôm 6063 T5 3. …" at bounding box center [627, 430] width 600 height 4322
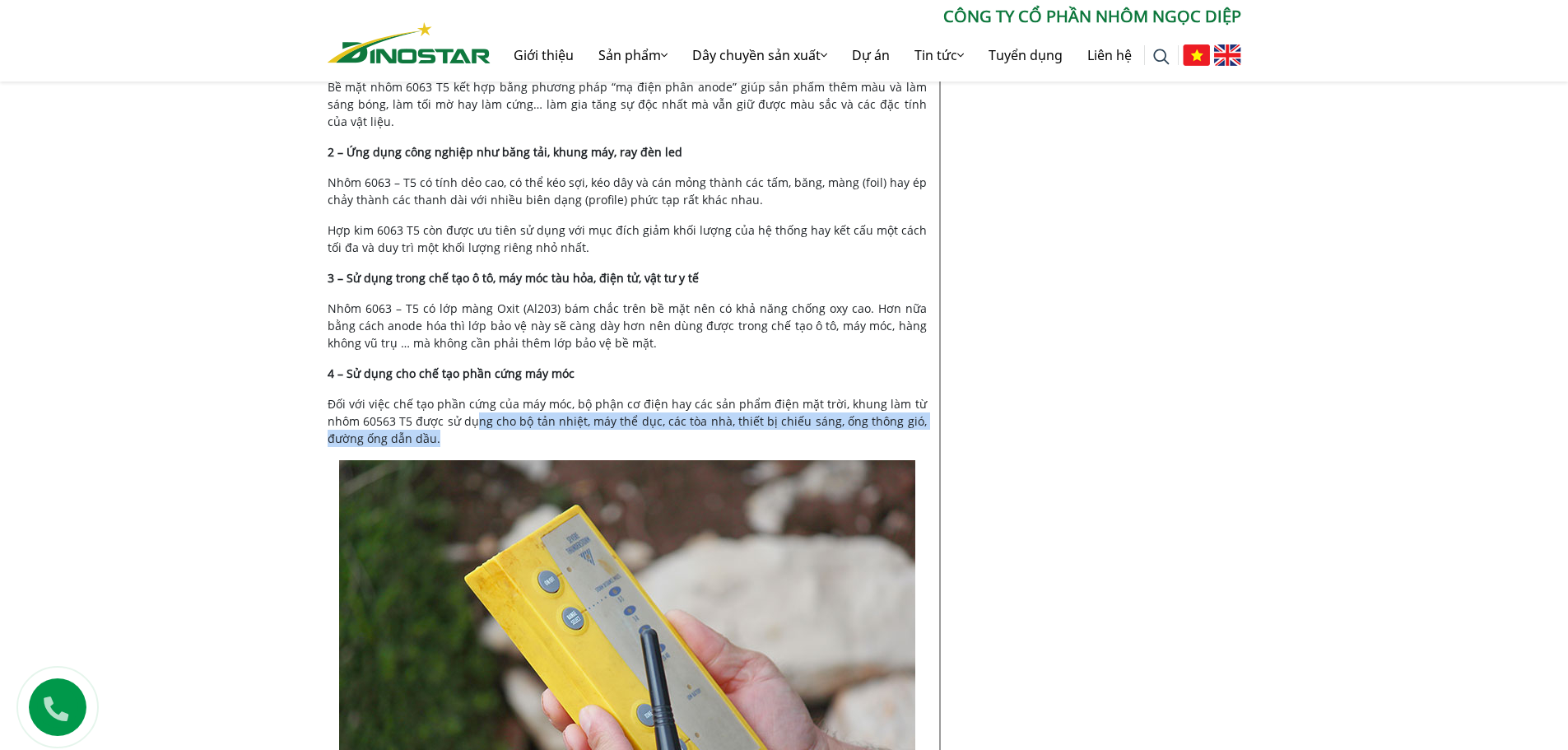
drag, startPoint x: 481, startPoint y: 406, endPoint x: 485, endPoint y: 419, distance: 13.6
click at [485, 419] on p "Đối với việc chế tạo phần cứng của máy móc, bộ phận cơ điện hay các sản phẩm đi…" at bounding box center [627, 422] width 600 height 52
